Goal: Navigation & Orientation: Find specific page/section

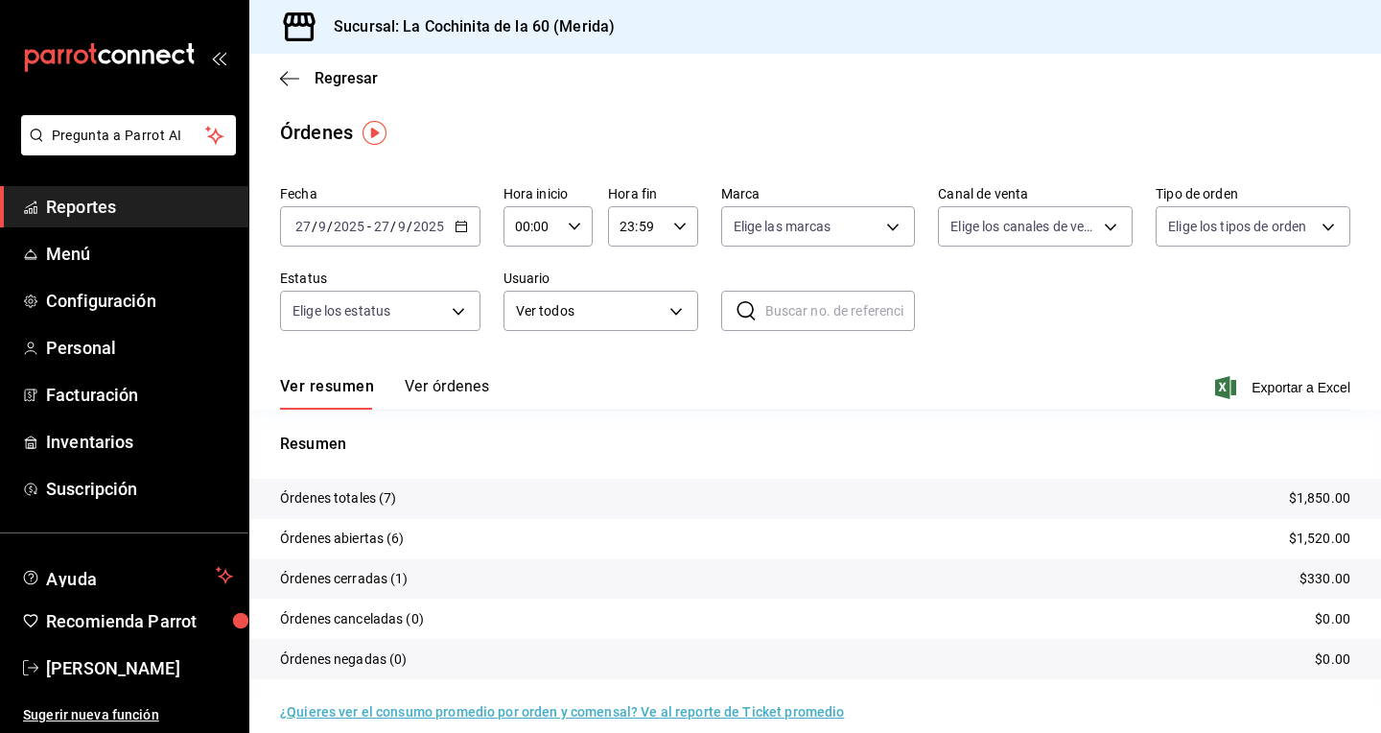
click at [137, 216] on span "Reportes" at bounding box center [139, 207] width 187 height 26
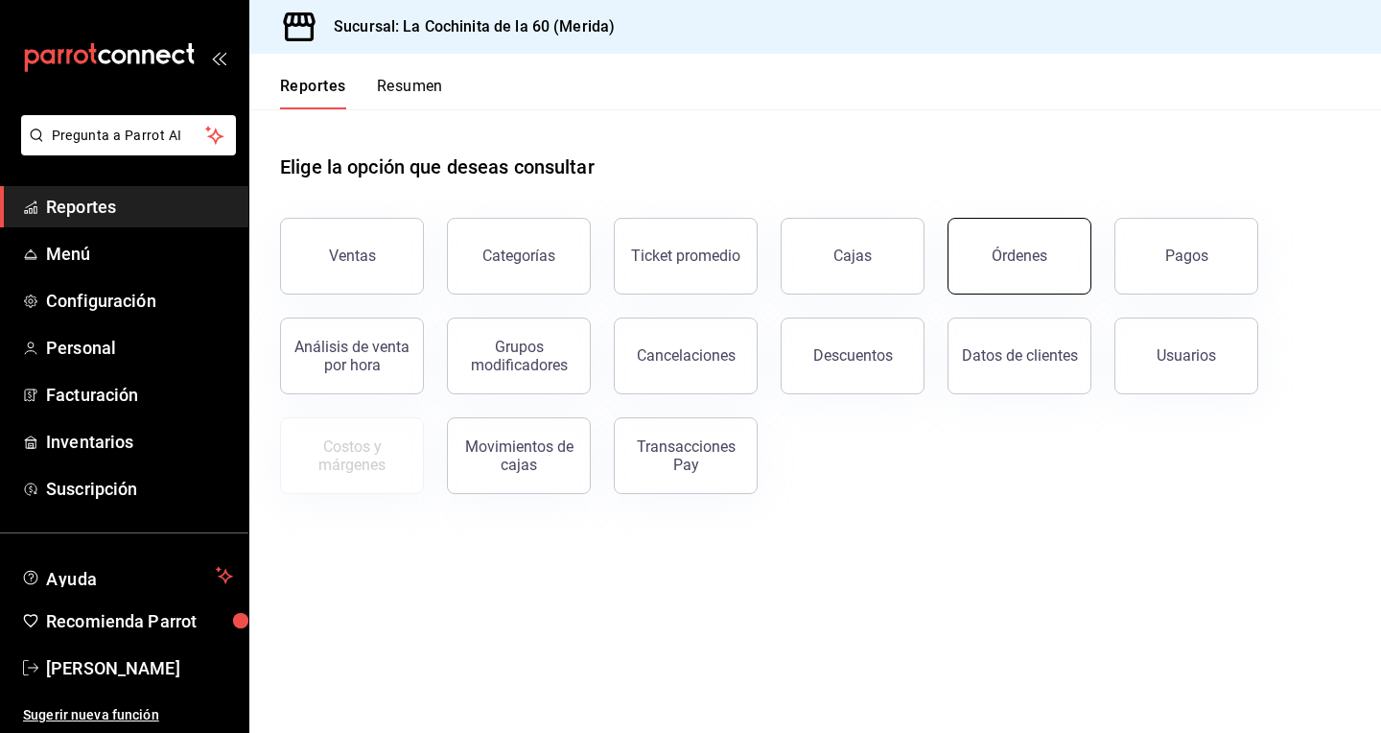
click at [991, 268] on button "Órdenes" at bounding box center [1020, 256] width 144 height 77
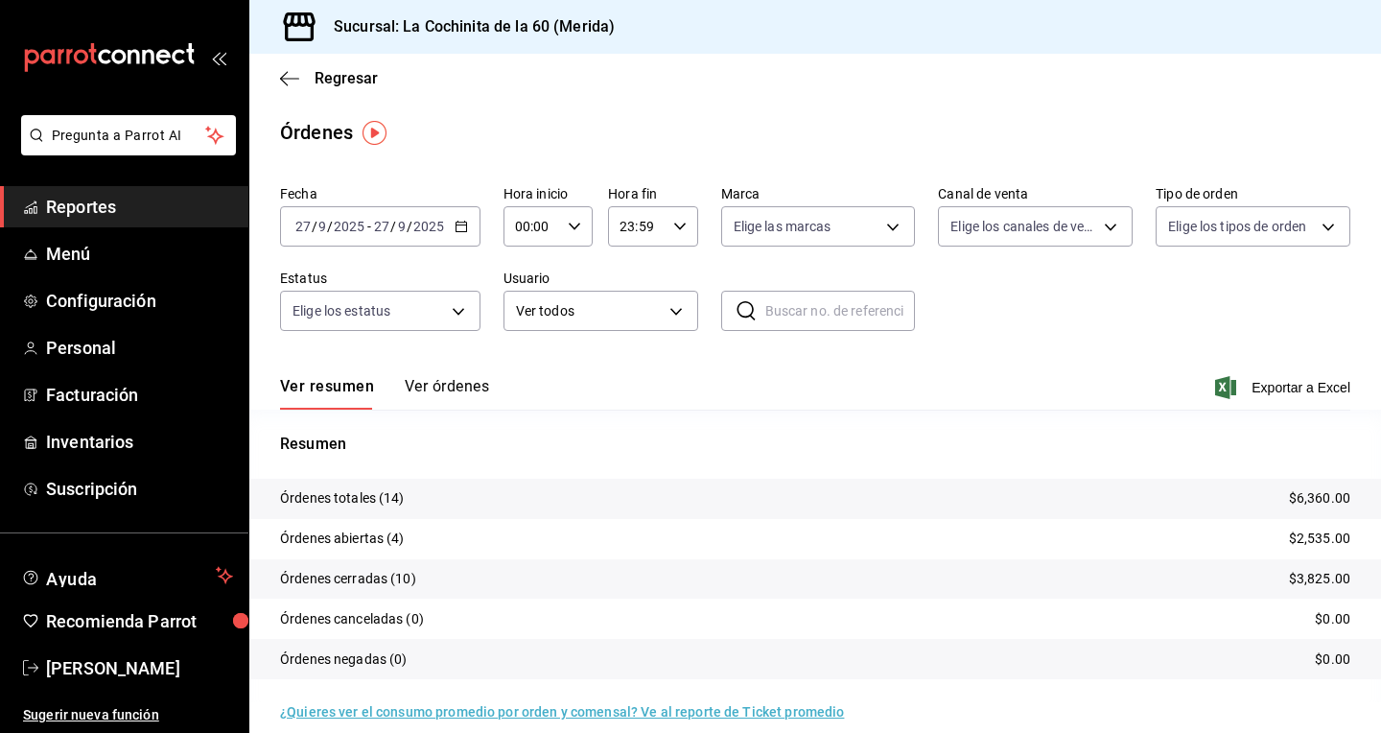
click at [96, 214] on span "Reportes" at bounding box center [139, 207] width 187 height 26
